Goal: Obtain resource: Download file/media

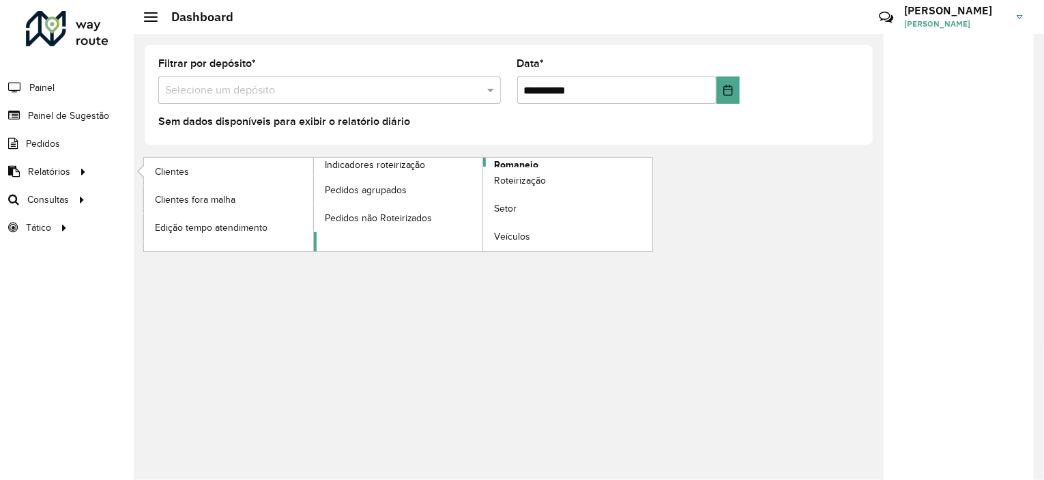
click at [513, 162] on span "Romaneio" at bounding box center [516, 165] width 44 height 14
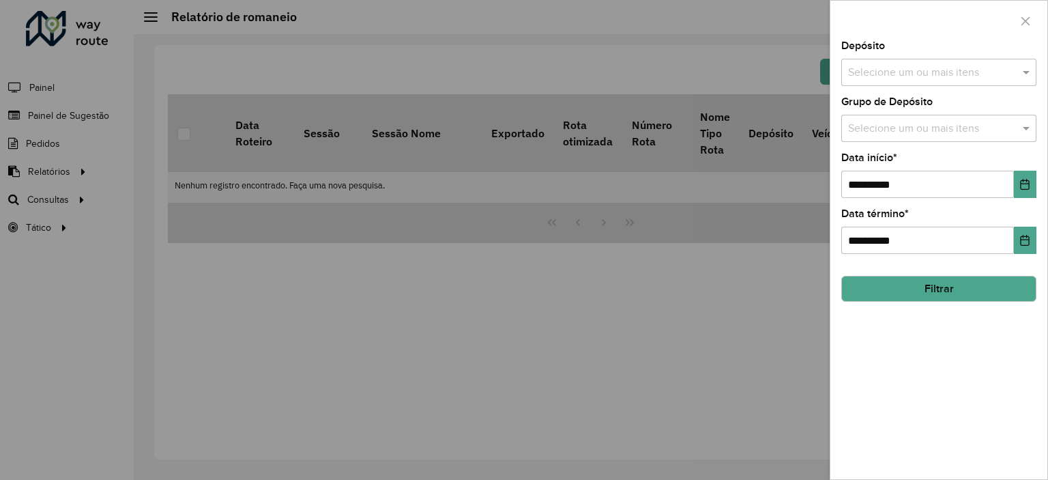
click at [903, 76] on input "text" at bounding box center [932, 73] width 175 height 16
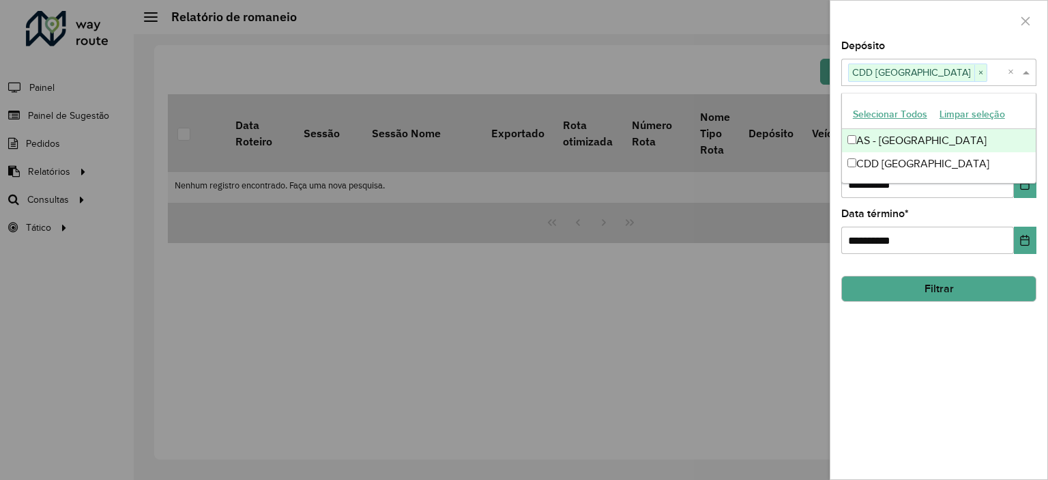
click at [854, 133] on div "AS - [GEOGRAPHIC_DATA]" at bounding box center [939, 140] width 194 height 23
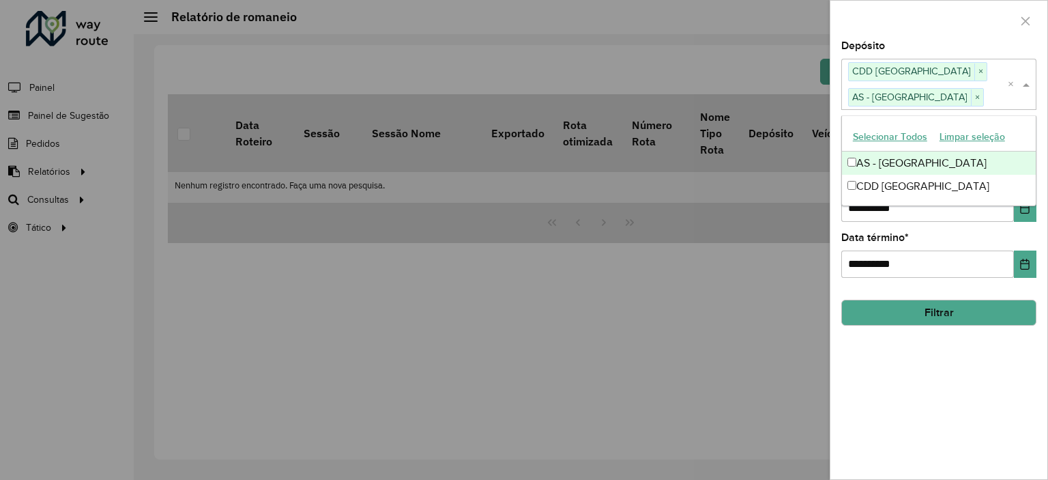
drag, startPoint x: 792, startPoint y: 305, endPoint x: 817, endPoint y: 297, distance: 25.9
click at [791, 305] on div at bounding box center [524, 240] width 1048 height 480
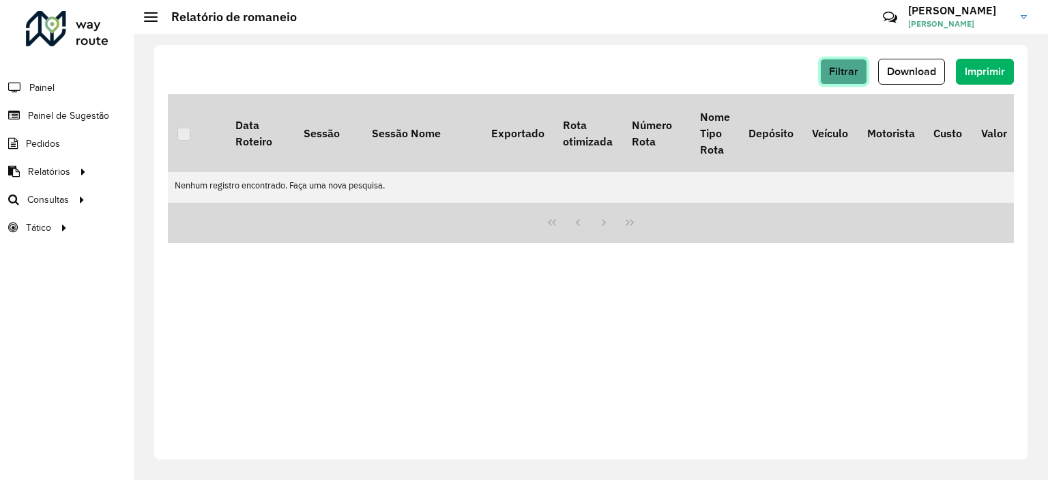
click at [858, 70] on span "Filtrar" at bounding box center [843, 71] width 29 height 12
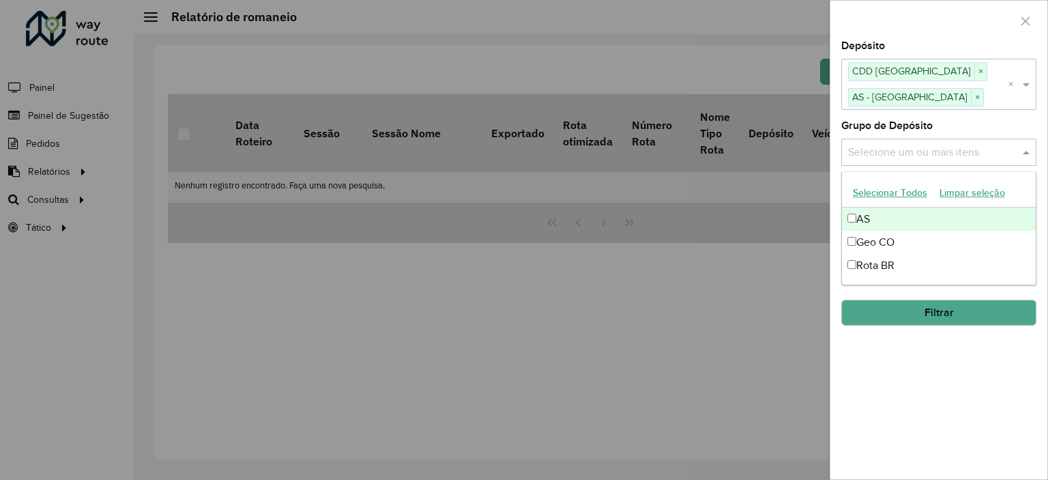
click at [935, 144] on input "text" at bounding box center [932, 152] width 175 height 16
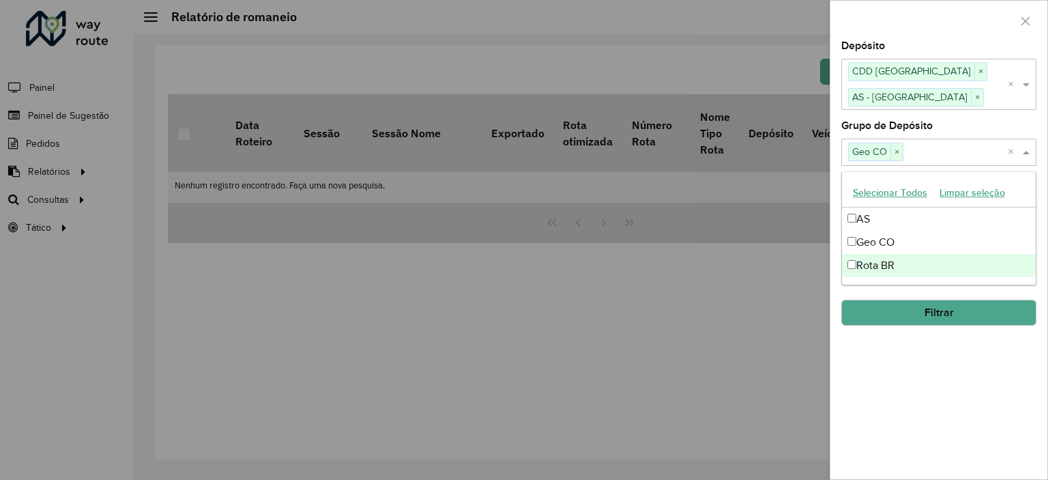
click at [933, 330] on div "**********" at bounding box center [938, 260] width 217 height 438
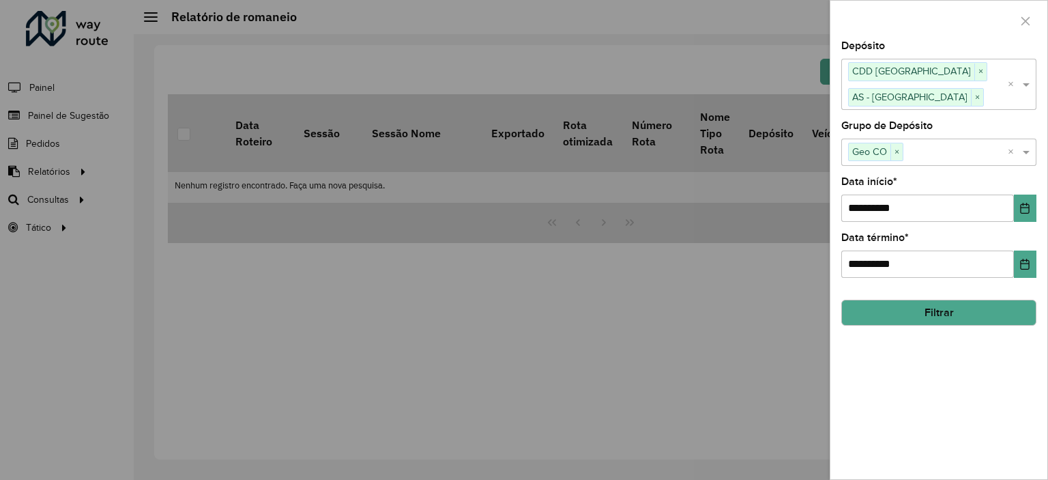
click at [921, 303] on button "Filtrar" at bounding box center [938, 313] width 195 height 26
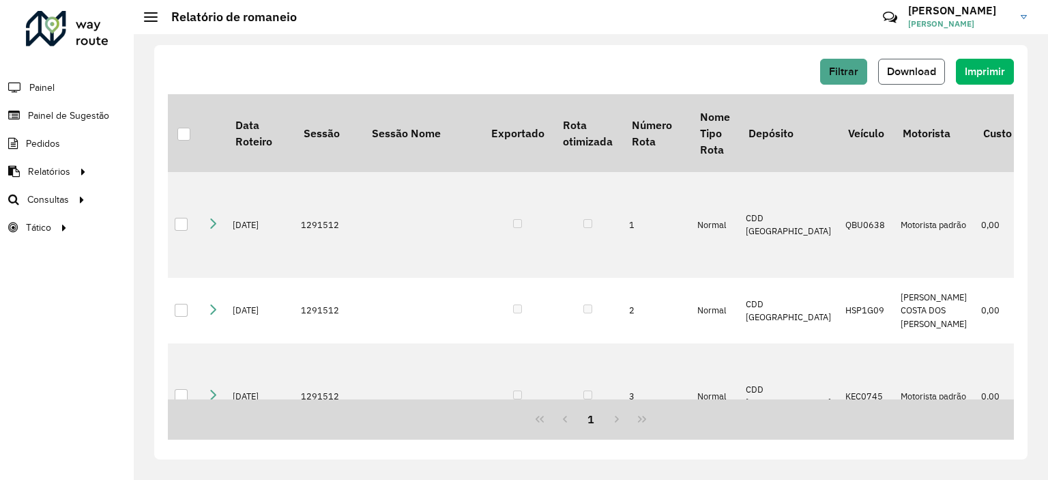
click at [909, 73] on span "Download" at bounding box center [911, 71] width 49 height 12
